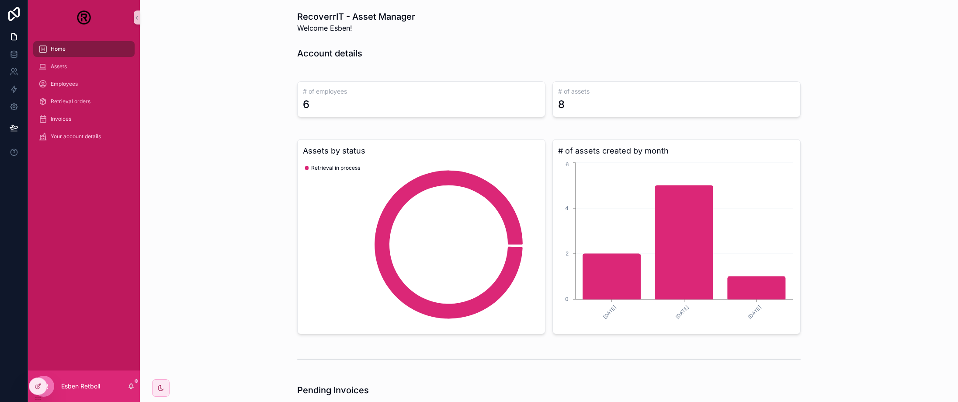
click at [49, 386] on div "ER" at bounding box center [43, 386] width 21 height 21
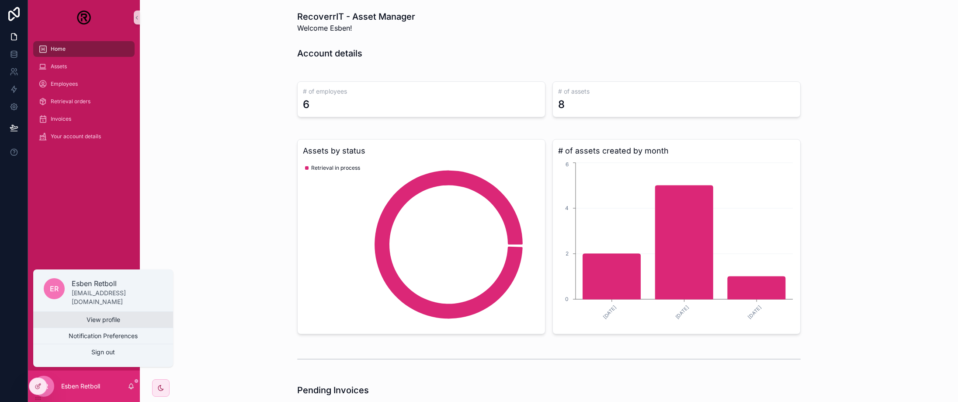
click at [91, 314] on link "View profile" at bounding box center [103, 320] width 140 height 16
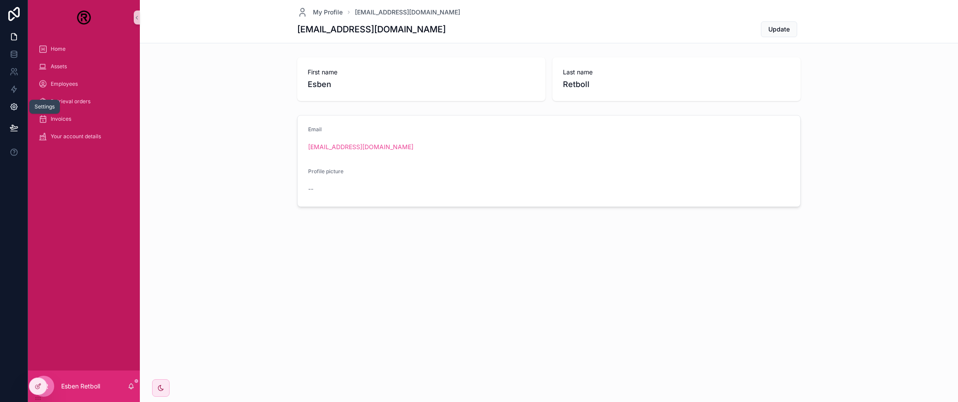
click at [15, 102] on icon at bounding box center [14, 106] width 9 height 9
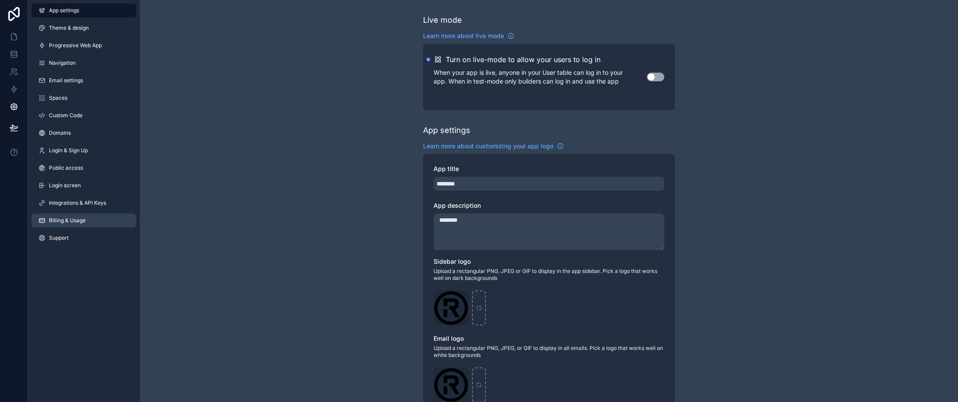
click at [68, 220] on span "Billing & Usage" at bounding box center [67, 220] width 37 height 7
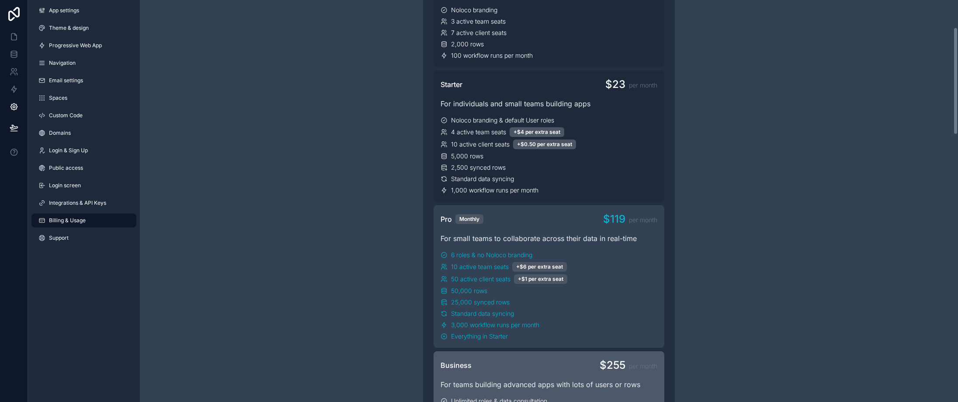
scroll to position [87, 0]
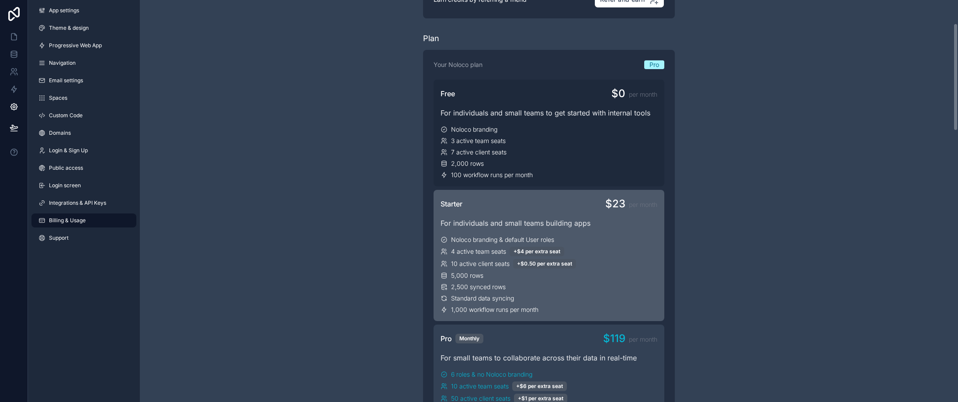
click at [614, 253] on div "4 active team seats +$4 per extra seat" at bounding box center [549, 252] width 217 height 10
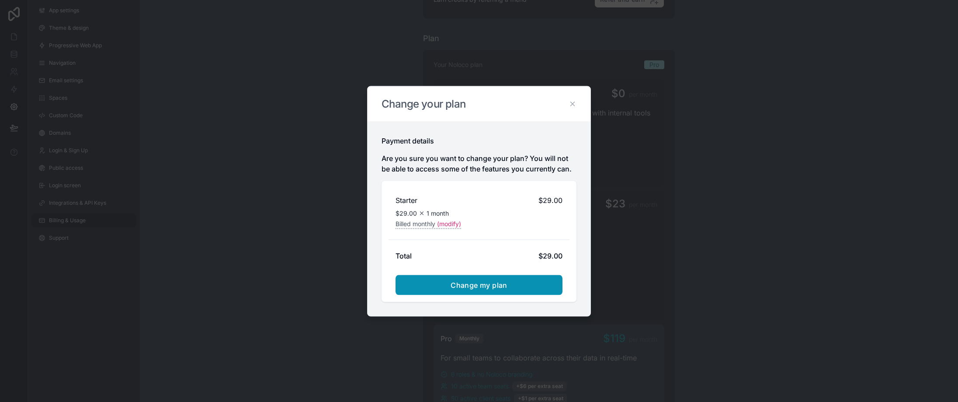
click at [482, 283] on span "Change my plan" at bounding box center [479, 284] width 57 height 9
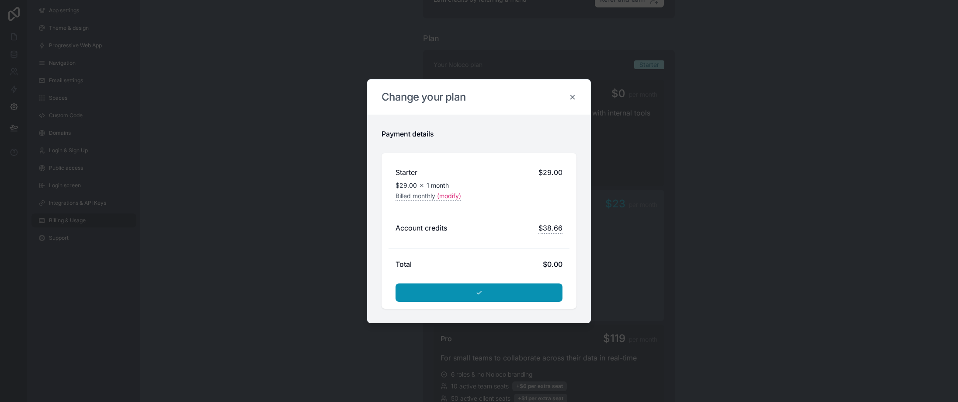
click at [569, 97] on icon at bounding box center [573, 97] width 8 height 8
